Goal: Book appointment/travel/reservation

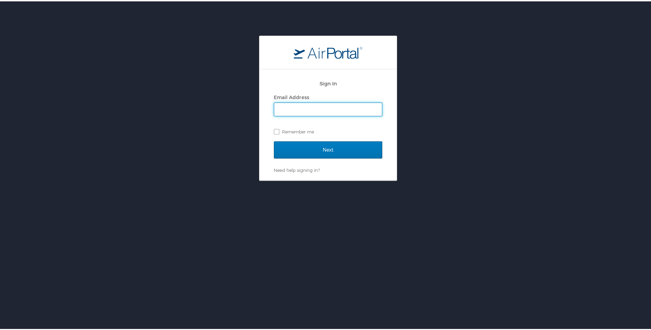
type input "ndowlin@huc.edu"
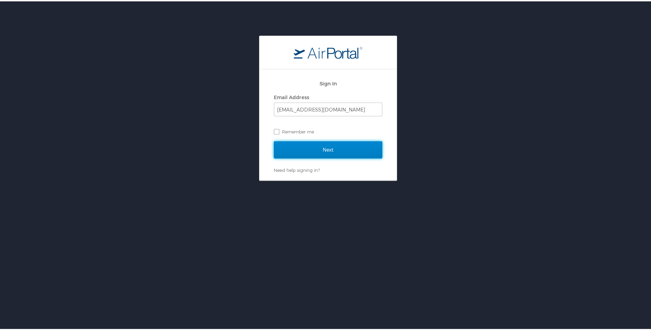
click at [314, 149] on input "Next" at bounding box center [328, 148] width 108 height 17
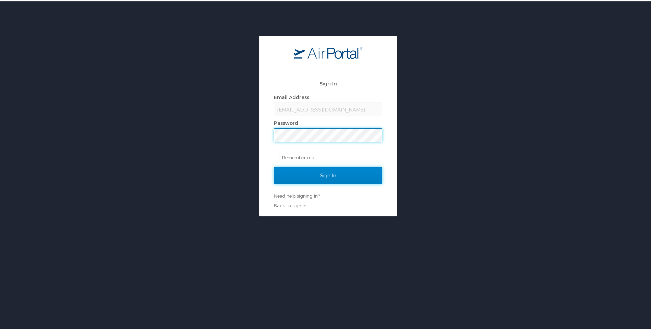
click at [313, 176] on input "Sign In" at bounding box center [328, 174] width 108 height 17
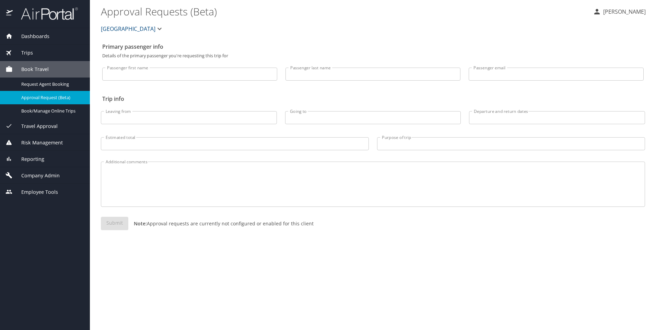
click at [36, 69] on span "Book Travel" at bounding box center [31, 70] width 36 height 8
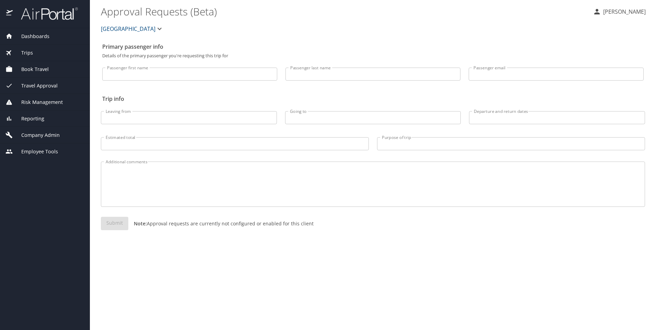
click at [37, 71] on span "Book Travel" at bounding box center [31, 70] width 36 height 8
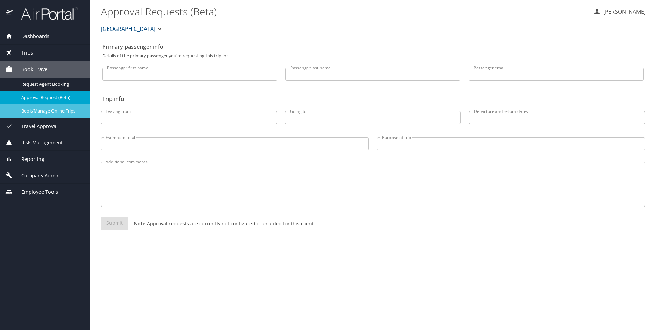
click at [32, 111] on span "Book/Manage Online Trips" at bounding box center [51, 111] width 60 height 7
